Goal: Information Seeking & Learning: Compare options

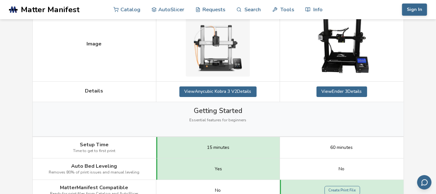
scroll to position [192, 0]
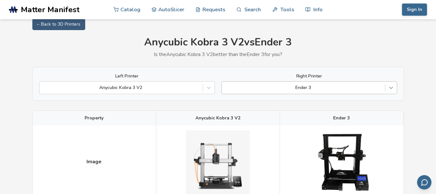
click at [391, 96] on div "Left Printer Anycubic Kobra 3 V2 Right Printer Ender 3" at bounding box center [218, 84] width 372 height 34
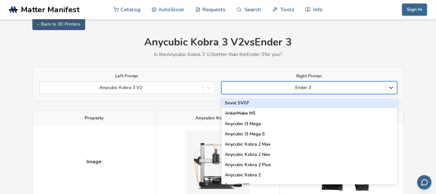
scroll to position [8, 0]
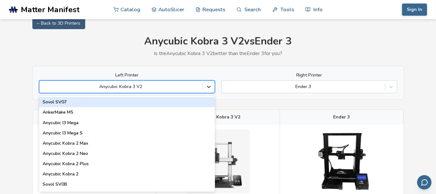
click at [208, 85] on icon at bounding box center [209, 87] width 6 height 6
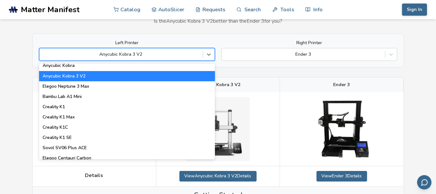
scroll to position [128, 0]
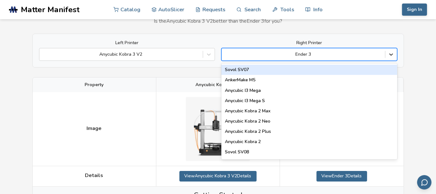
click at [391, 54] on icon at bounding box center [392, 55] width 4 height 2
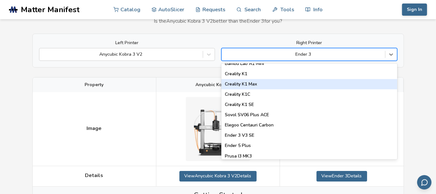
scroll to position [160, 0]
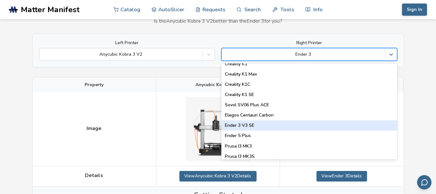
click at [252, 126] on div "Ender 3 V3 SE" at bounding box center [310, 126] width 176 height 10
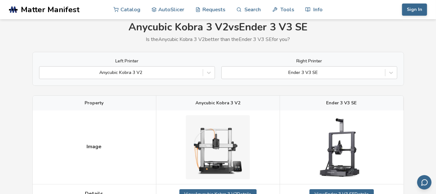
scroll to position [32, 0]
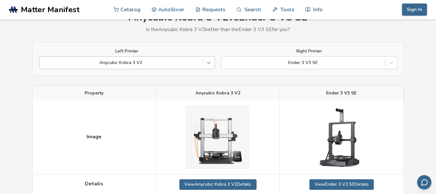
click at [207, 61] on icon at bounding box center [209, 63] width 6 height 6
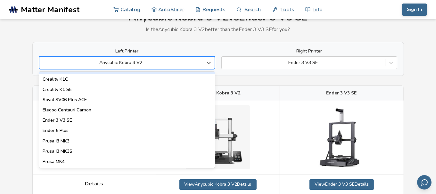
scroll to position [192, 0]
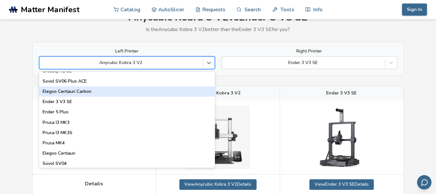
click at [84, 91] on div "Elegoo Centauri Carbon" at bounding box center [127, 92] width 176 height 10
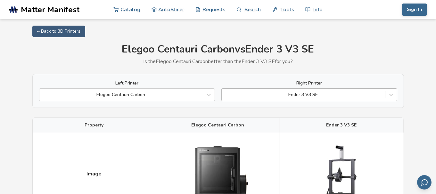
click at [317, 95] on div at bounding box center [303, 95] width 157 height 6
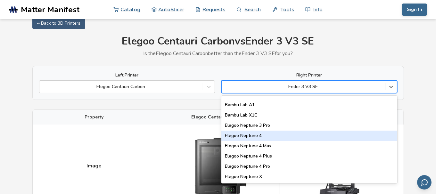
scroll to position [513, 0]
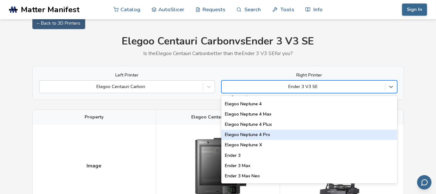
click at [261, 133] on div "Elegoo Neptune 4 Pro" at bounding box center [310, 135] width 176 height 10
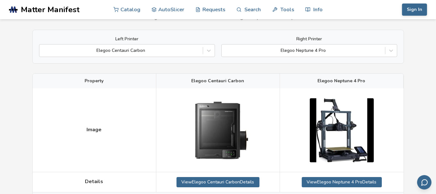
scroll to position [40, 0]
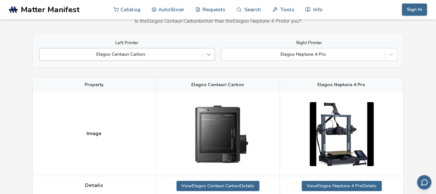
click at [211, 56] on icon at bounding box center [209, 54] width 6 height 6
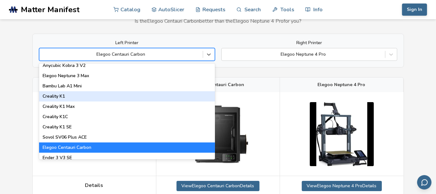
scroll to position [96, 0]
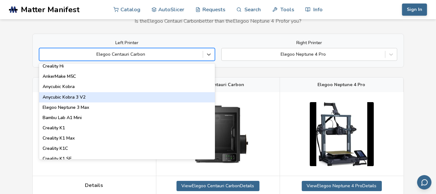
click at [84, 96] on div "Anycubic Kobra 3 V2" at bounding box center [127, 97] width 176 height 10
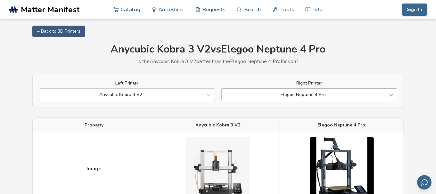
click at [388, 93] on div at bounding box center [392, 95] width 12 height 12
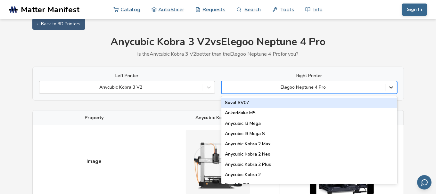
scroll to position [8, 0]
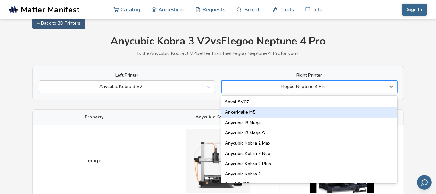
click at [245, 110] on div "AnkerMake M5" at bounding box center [310, 112] width 176 height 10
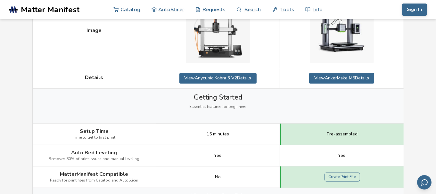
scroll to position [72, 0]
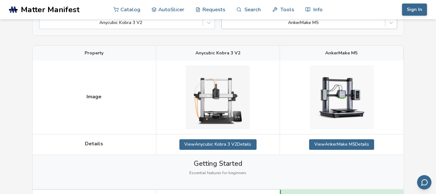
click at [351, 30] on div "Left Printer Anycubic Kobra 3 V2 Right Printer AnkerMake M5" at bounding box center [218, 19] width 372 height 34
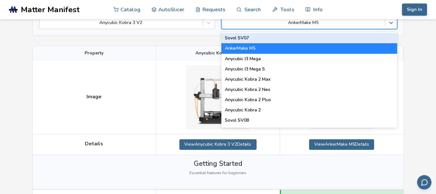
click at [350, 28] on div "AnkerMake M5" at bounding box center [310, 22] width 176 height 13
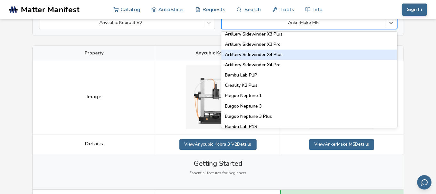
scroll to position [352, 0]
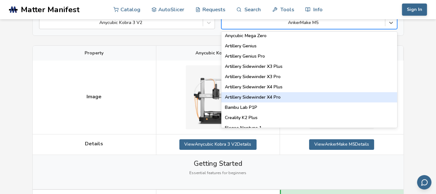
click at [265, 100] on div "Artillery Sidewinder X4 Pro" at bounding box center [310, 97] width 176 height 10
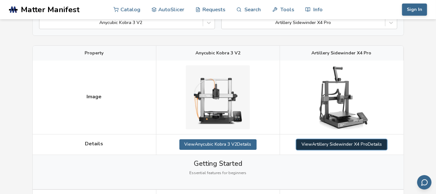
click at [350, 144] on link "View Artillery Sidewinder X4 Pro Details" at bounding box center [342, 145] width 91 height 10
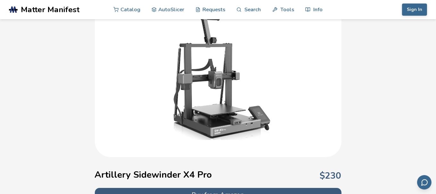
scroll to position [64, 0]
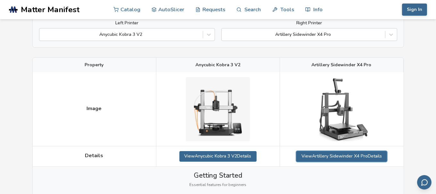
scroll to position [40, 0]
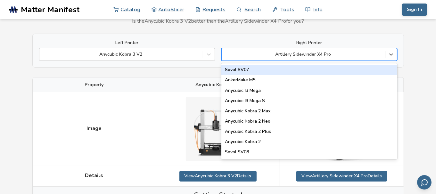
click at [328, 57] on div at bounding box center [303, 54] width 157 height 6
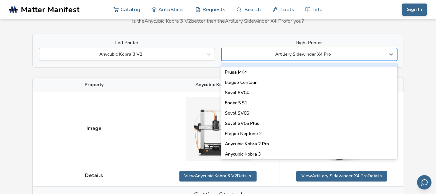
scroll to position [257, 0]
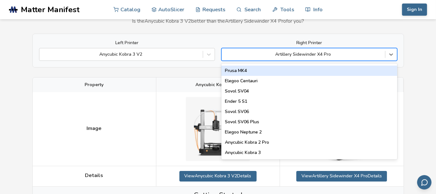
click at [250, 71] on div "Prusa MK4" at bounding box center [310, 71] width 176 height 10
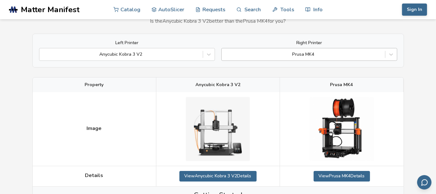
click at [321, 55] on div at bounding box center [303, 54] width 157 height 6
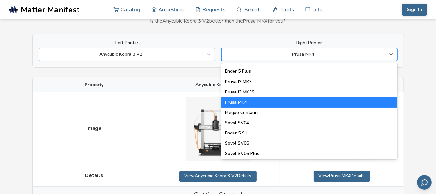
scroll to position [257, 0]
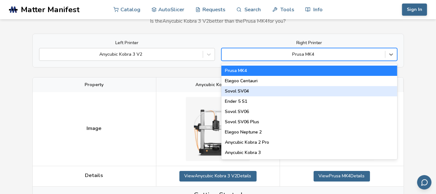
click at [245, 92] on div "Sovol SV04" at bounding box center [310, 91] width 176 height 10
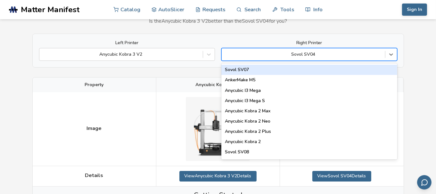
click at [291, 52] on div at bounding box center [303, 54] width 157 height 6
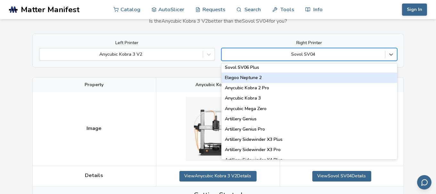
scroll to position [321, 0]
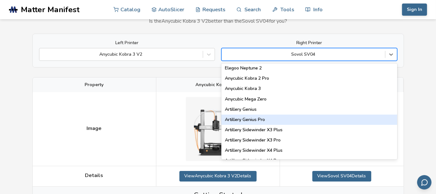
click at [251, 119] on div "Artillery Genius Pro" at bounding box center [310, 120] width 176 height 10
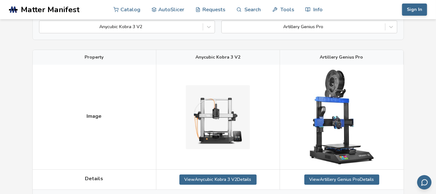
scroll to position [8, 0]
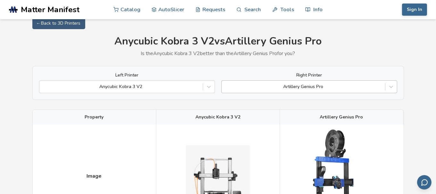
click at [334, 89] on div at bounding box center [303, 87] width 157 height 6
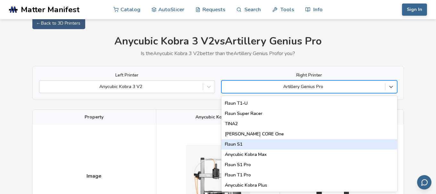
scroll to position [770, 0]
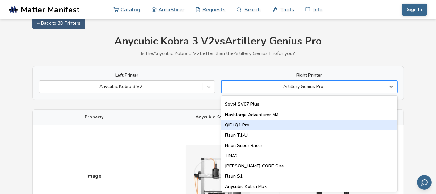
click at [254, 124] on div "QIDI Q1 Pro" at bounding box center [310, 125] width 176 height 10
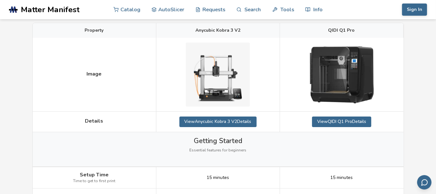
scroll to position [104, 0]
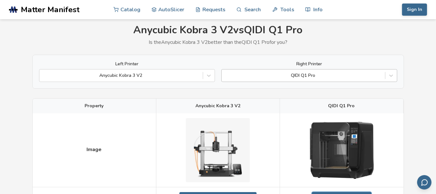
scroll to position [8, 0]
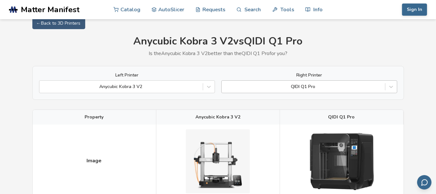
click at [316, 89] on div at bounding box center [303, 87] width 157 height 6
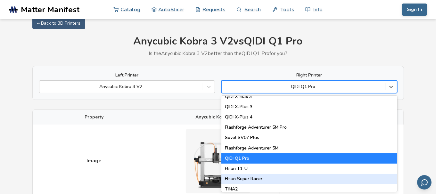
scroll to position [726, 0]
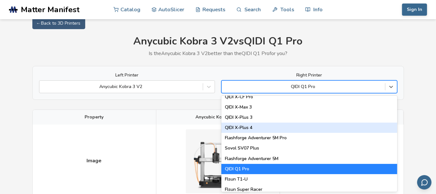
click at [248, 127] on div "QIDI X-Plus 4" at bounding box center [310, 128] width 176 height 10
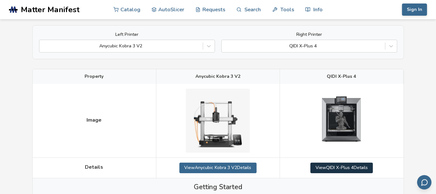
scroll to position [72, 0]
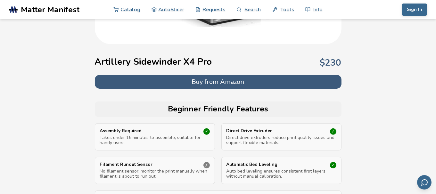
scroll to position [160, 0]
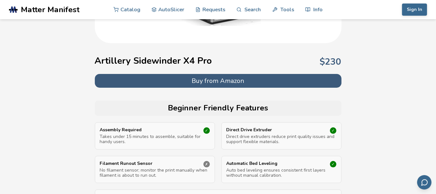
click at [203, 79] on button "Buy from Amazon" at bounding box center [218, 81] width 247 height 14
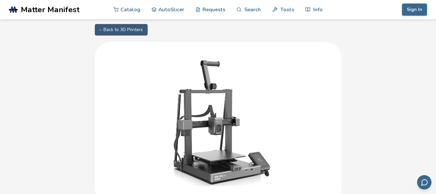
click at [111, 26] on link "← Back to 3D Printers" at bounding box center [121, 30] width 53 height 12
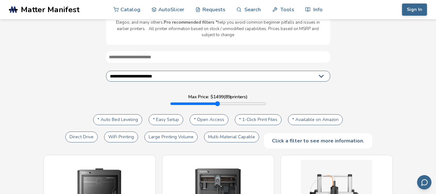
scroll to position [32, 0]
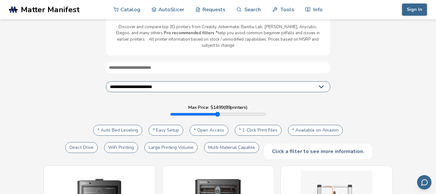
click at [222, 81] on select "**********" at bounding box center [218, 86] width 224 height 11
select select "*********"
click at [106, 81] on select "**********" at bounding box center [218, 86] width 224 height 11
type input "****"
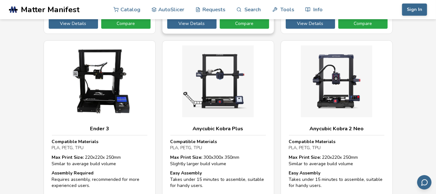
scroll to position [352, 0]
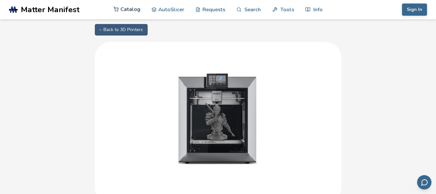
click at [129, 9] on link "Catalog" at bounding box center [127, 9] width 27 height 19
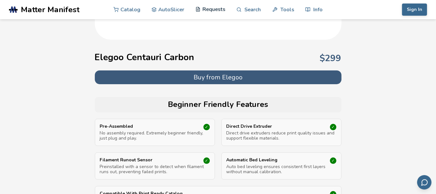
scroll to position [160, 0]
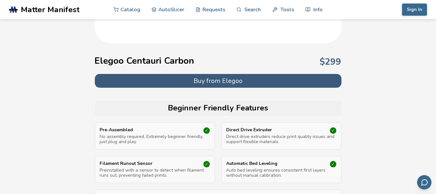
click at [221, 80] on button "Buy from Elegoo" at bounding box center [218, 81] width 247 height 14
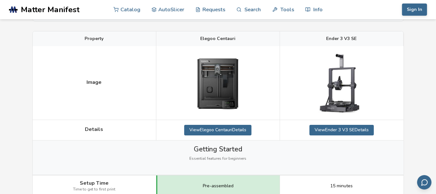
scroll to position [96, 0]
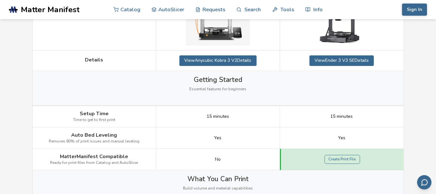
scroll to position [160, 0]
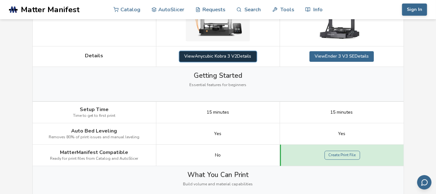
click at [223, 56] on link "View Anycubic Kobra 3 V2 Details" at bounding box center [218, 56] width 77 height 10
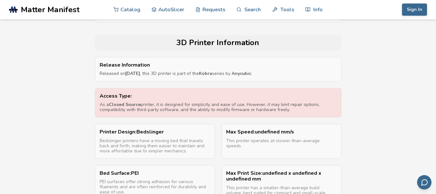
scroll to position [321, 0]
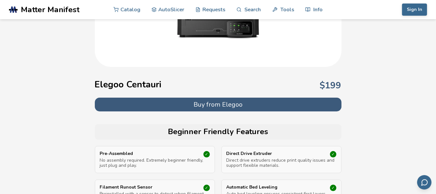
scroll to position [128, 0]
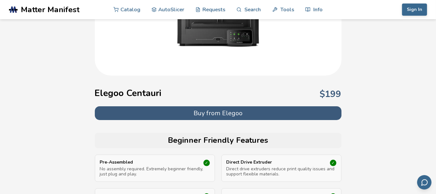
click at [235, 111] on button "Buy from Elegoo" at bounding box center [218, 113] width 247 height 14
